Goal: Information Seeking & Learning: Learn about a topic

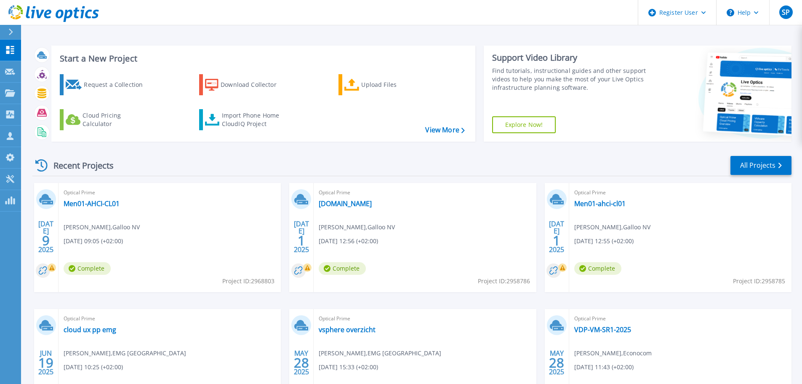
click at [164, 165] on div "Recent Projects All Projects" at bounding box center [411, 165] width 759 height 21
click at [365, 168] on div "Recent Projects All Projects" at bounding box center [411, 165] width 759 height 21
click at [576, 170] on div "Recent Projects All Projects" at bounding box center [411, 165] width 759 height 21
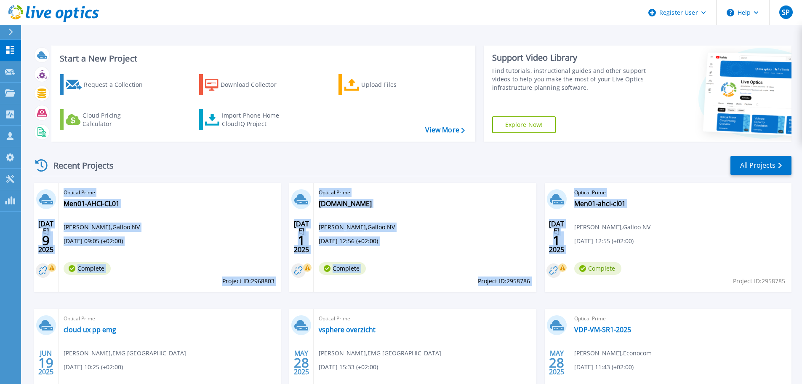
drag, startPoint x: 576, startPoint y: 170, endPoint x: 647, endPoint y: 243, distance: 101.9
click at [647, 243] on div "Recent Projects All Projects JUL 9 2025 Optical Prime Men01-AHCI-CL01 Tom Vynck…" at bounding box center [411, 294] width 759 height 293
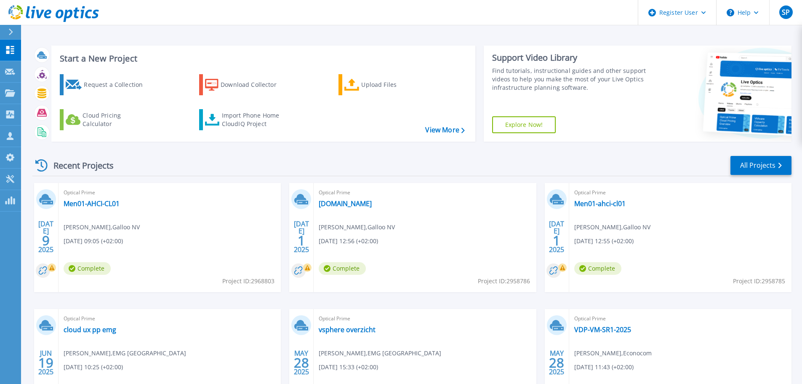
click at [621, 171] on div "Recent Projects All Projects" at bounding box center [411, 165] width 759 height 21
drag, startPoint x: 565, startPoint y: 184, endPoint x: 648, endPoint y: 242, distance: 100.8
click at [648, 242] on div "JUL 1 2025 Optical Prime Men01-ahci-cl01 Tom Vynckier , Galloo NV 07/01/2025, 1…" at bounding box center [668, 237] width 247 height 109
click at [621, 161] on div "Recent Projects All Projects" at bounding box center [411, 165] width 759 height 21
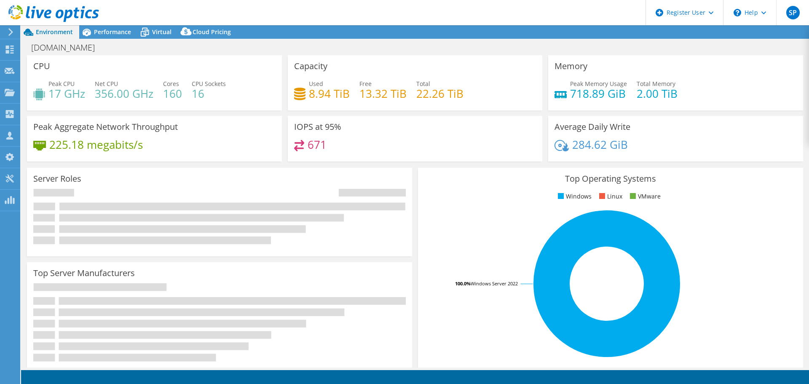
select select "EUFrankfurt"
select select "EUR"
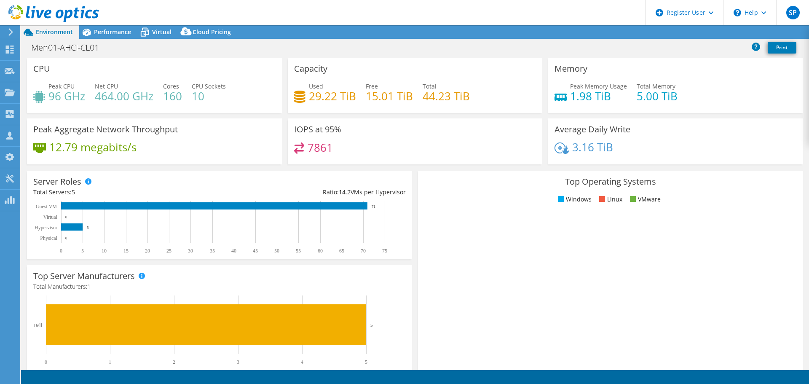
select select "EULondon"
select select "USD"
click at [162, 31] on span "Virtual" at bounding box center [161, 32] width 19 height 8
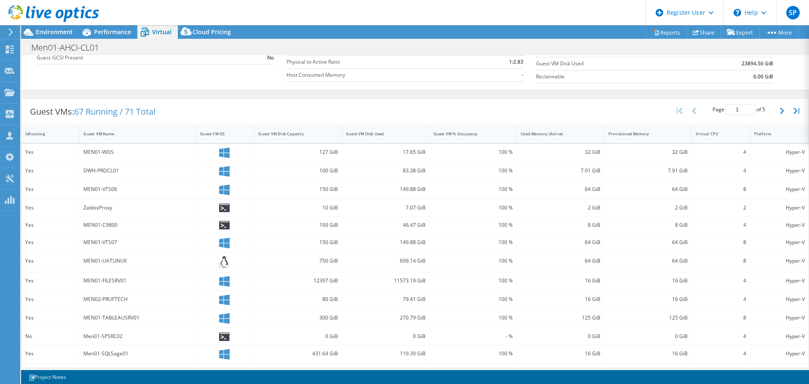
scroll to position [126, 0]
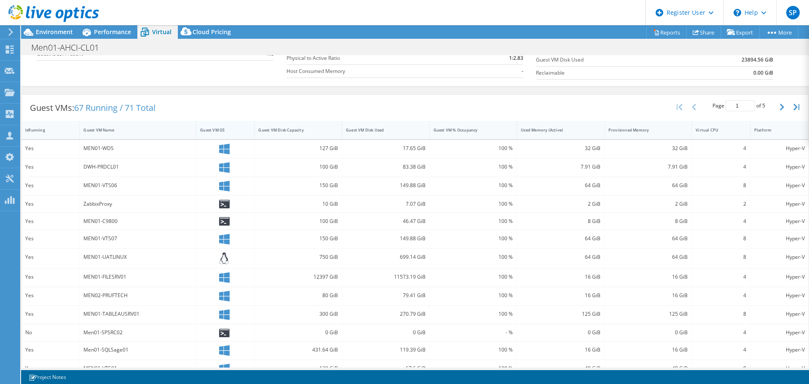
click at [215, 130] on div "Guest VM OS" at bounding box center [220, 129] width 40 height 5
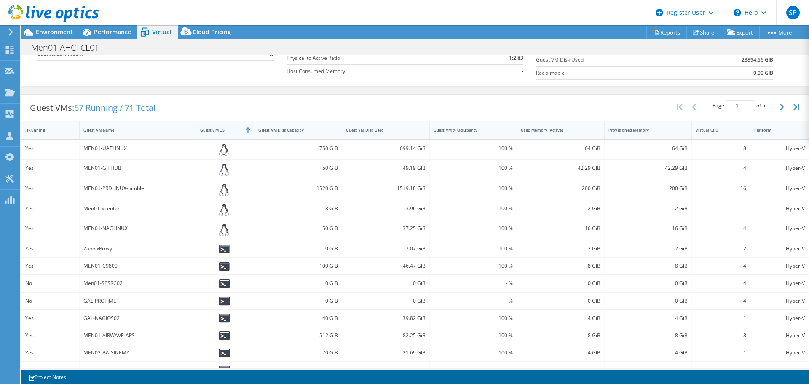
click at [215, 130] on div "Guest VM OS" at bounding box center [220, 129] width 40 height 5
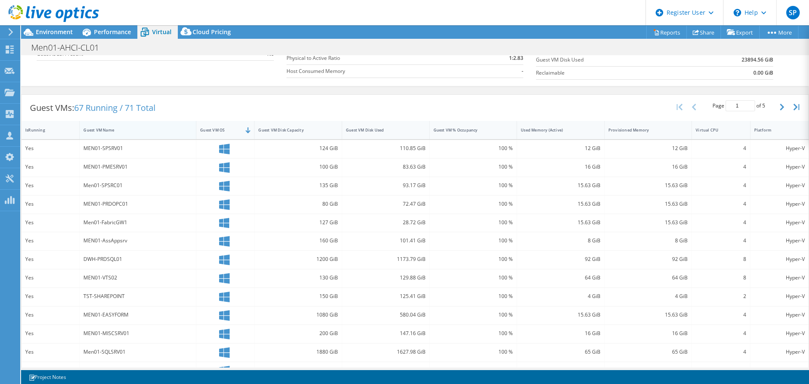
click at [113, 131] on div "Guest VM Name" at bounding box center [132, 129] width 99 height 5
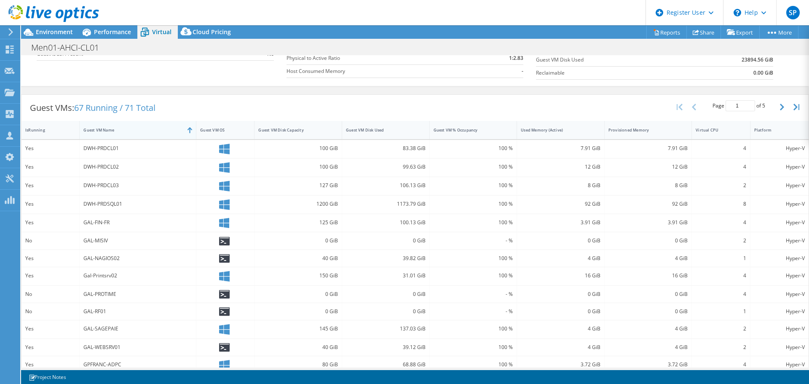
click at [113, 131] on div "Guest VM Name" at bounding box center [132, 129] width 99 height 5
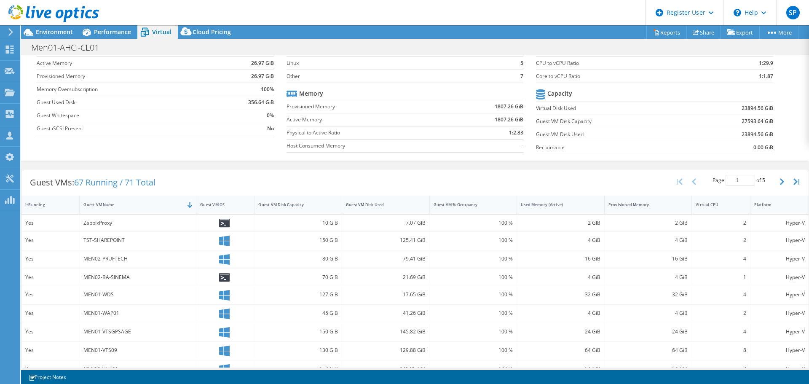
scroll to position [94, 0]
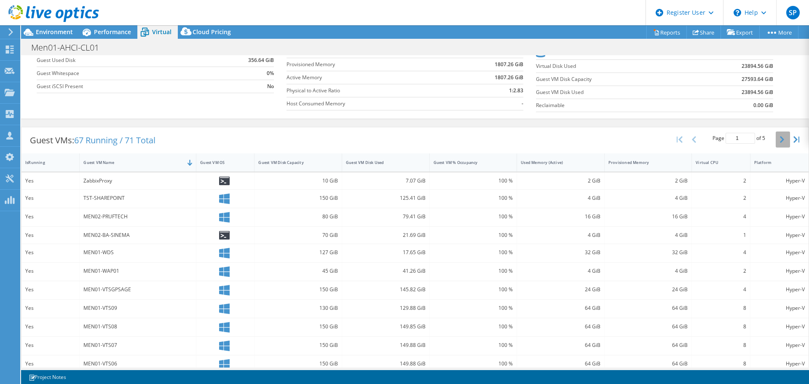
click at [779, 140] on button "button" at bounding box center [782, 139] width 14 height 16
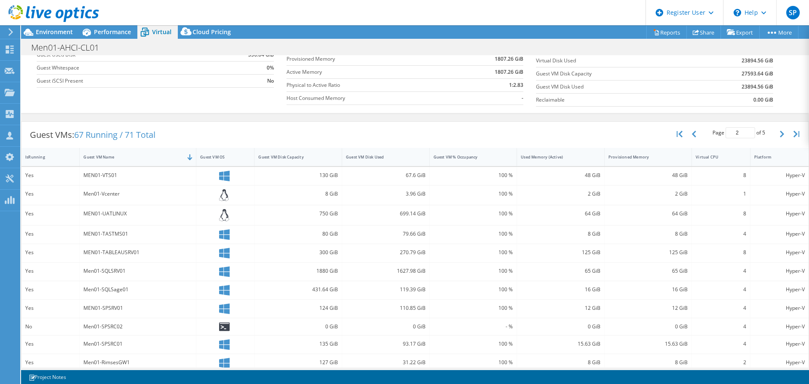
scroll to position [99, 0]
click at [775, 134] on button "button" at bounding box center [782, 135] width 14 height 16
type input "3"
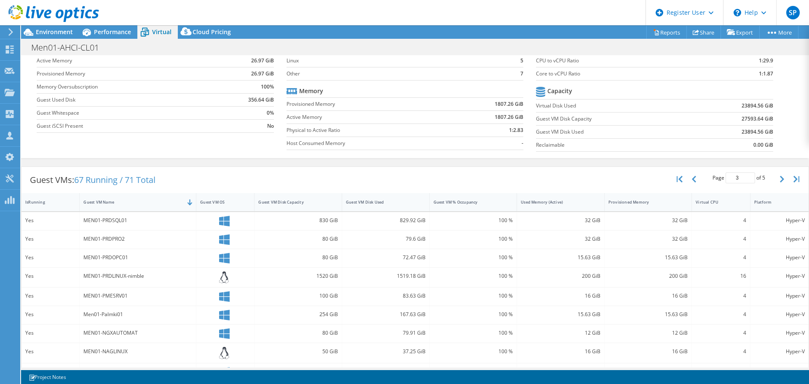
scroll to position [0, 0]
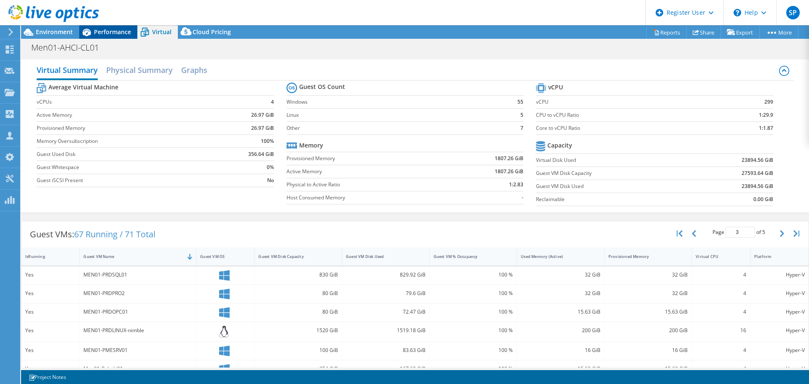
click at [119, 32] on span "Performance" at bounding box center [112, 32] width 37 height 8
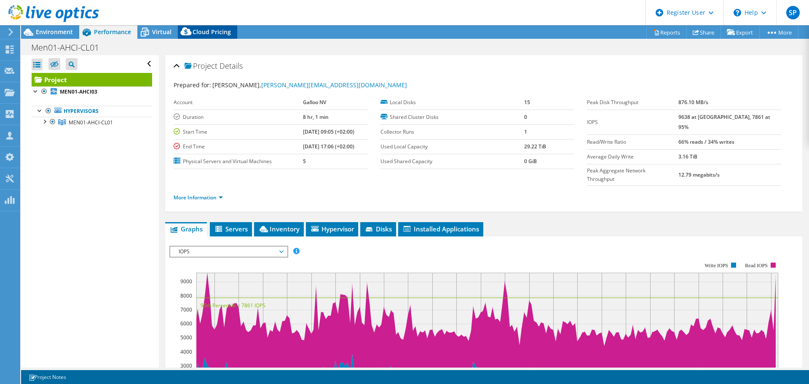
click at [200, 37] on div "Cloud Pricing" at bounding box center [207, 31] width 59 height 13
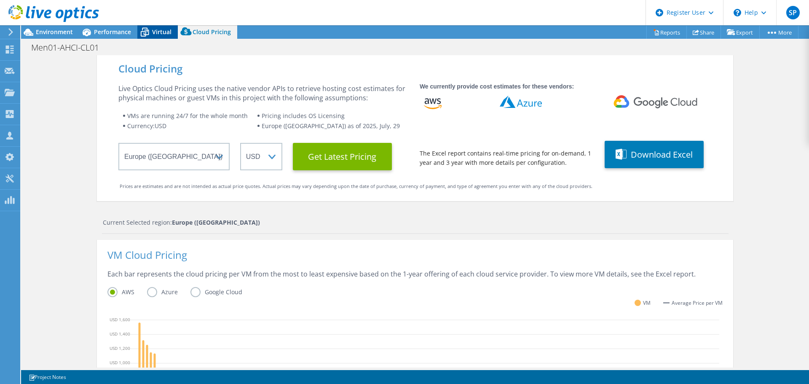
click at [169, 35] on span "Virtual" at bounding box center [161, 32] width 19 height 8
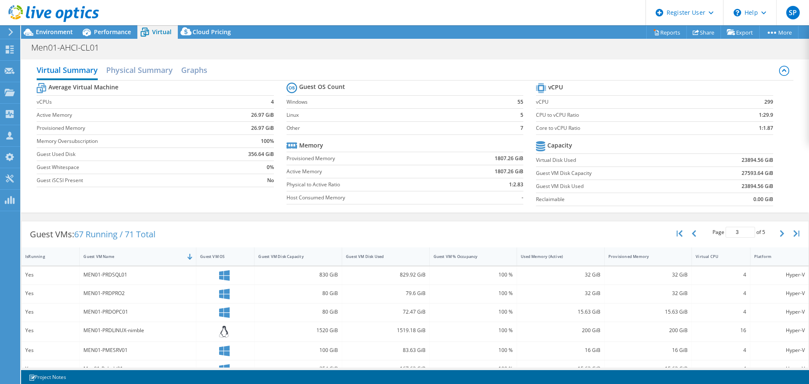
click at [156, 32] on span "Virtual" at bounding box center [161, 32] width 19 height 8
click at [125, 37] on div "Performance" at bounding box center [108, 31] width 58 height 13
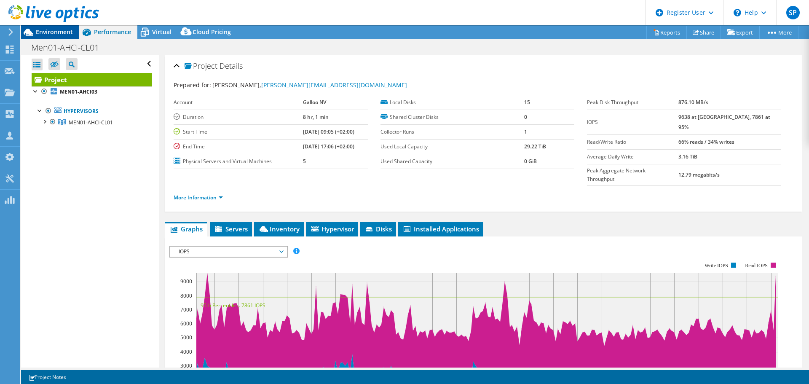
click at [64, 31] on span "Environment" at bounding box center [54, 32] width 37 height 8
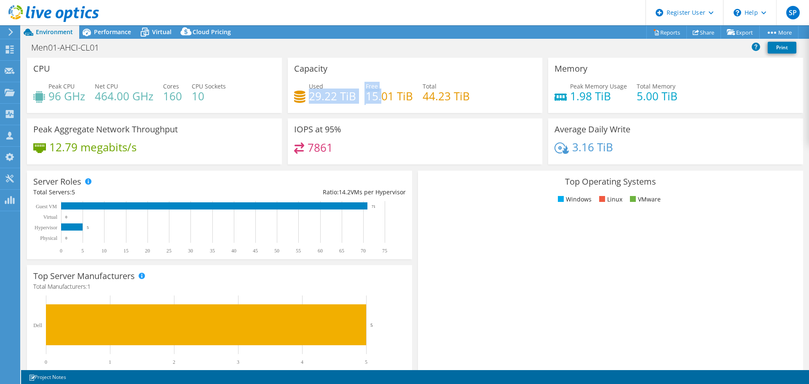
drag, startPoint x: 307, startPoint y: 97, endPoint x: 379, endPoint y: 102, distance: 72.2
click at [379, 102] on div "Used 29.22 TiB Free 15.01 TiB Total 44.23 TiB" at bounding box center [415, 95] width 242 height 27
click at [379, 101] on h4 "15.01 TiB" at bounding box center [389, 95] width 47 height 9
select select "EULondon"
select select "USD"
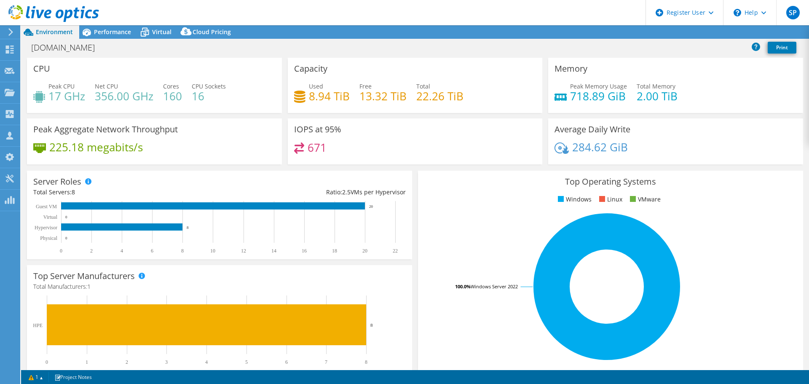
select select "EUFrankfurt"
select select "EUR"
